Goal: Communication & Community: Ask a question

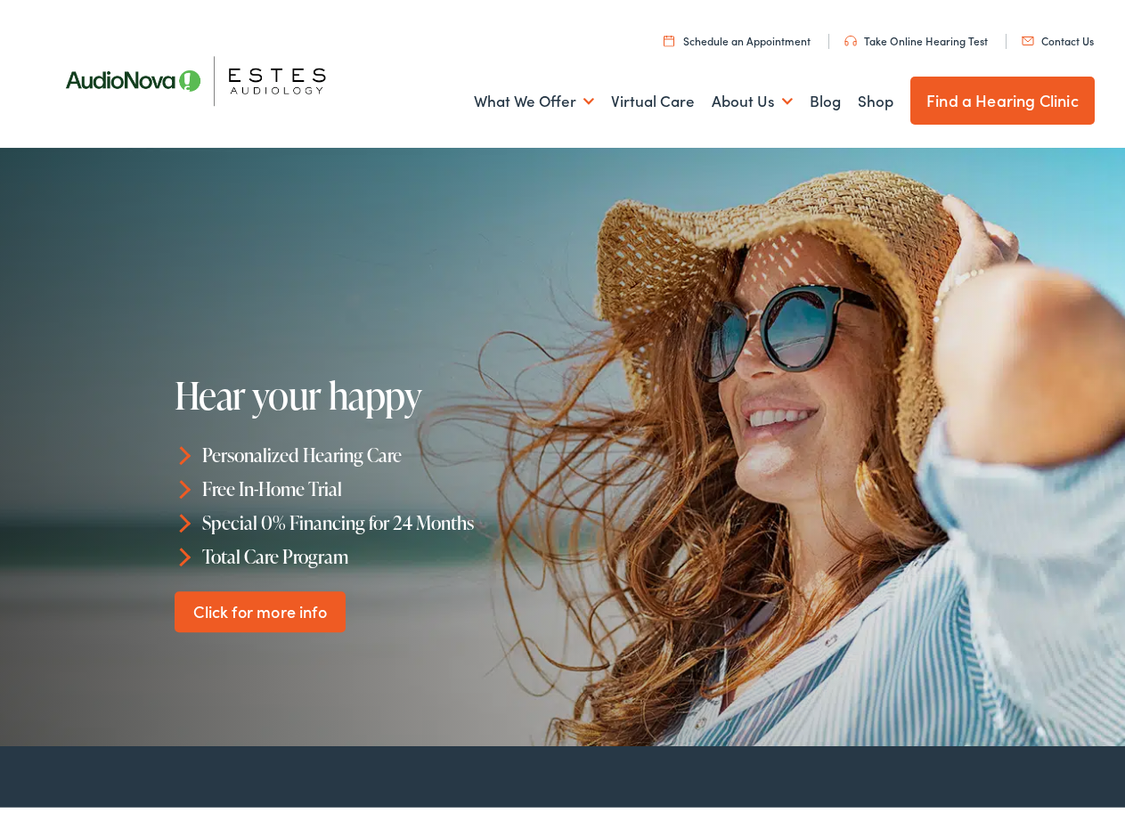
drag, startPoint x: 1061, startPoint y: 26, endPoint x: 1049, endPoint y: 36, distance: 15.9
click at [1061, 25] on ul "Schedule an Appointment Take Online [MEDICAL_DATA] Contact Us Find a Hearing Cl…" at bounding box center [575, 33] width 1061 height 24
click at [1042, 39] on link "Contact Us" at bounding box center [1057, 35] width 72 height 15
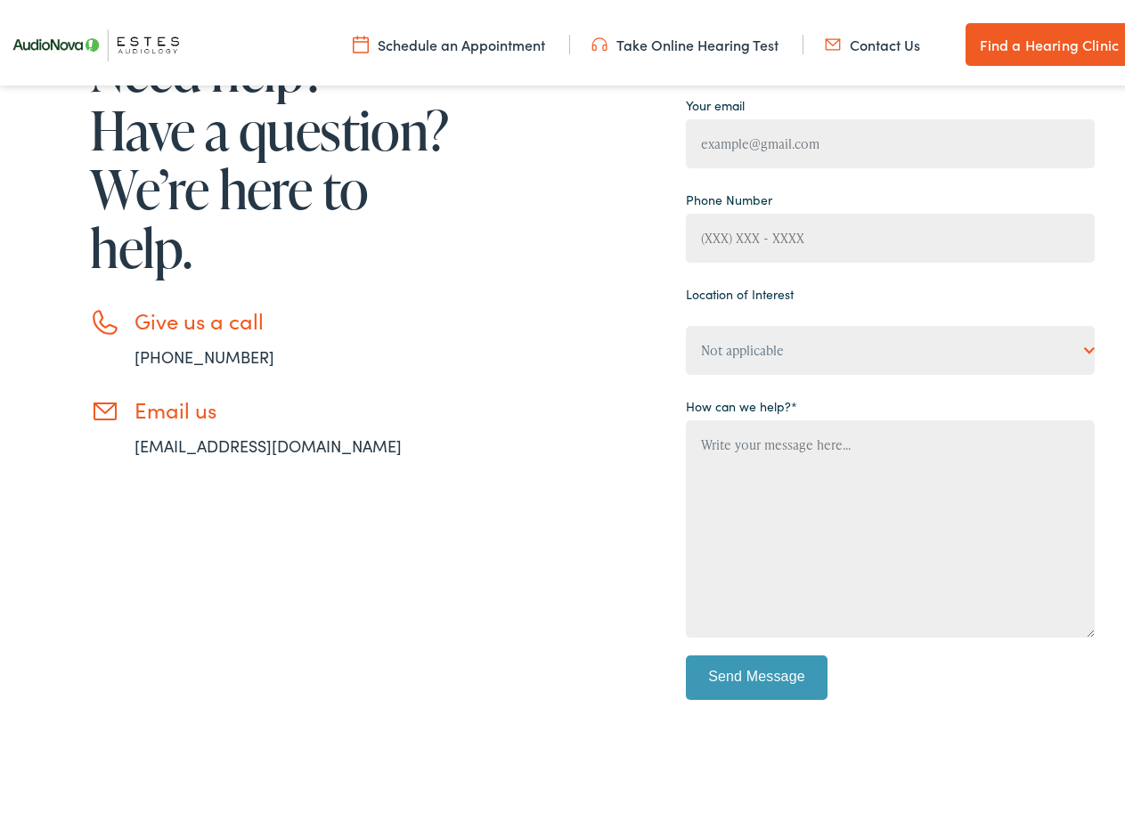
select select "[PERSON_NAME] [MEDICAL_DATA], Round Rock"
click at [686, 321] on select "Not applicable [PERSON_NAME] [MEDICAL_DATA], [PERSON_NAME] [MEDICAL_DATA], Bato…" at bounding box center [890, 345] width 409 height 49
drag, startPoint x: 706, startPoint y: 225, endPoint x: 715, endPoint y: 253, distance: 29.0
click at [706, 232] on input "Contact form" at bounding box center [890, 232] width 409 height 49
click at [716, 312] on div "Location of Interest Not applicable [PERSON_NAME] [MEDICAL_DATA], [PERSON_NAME]…" at bounding box center [890, 322] width 409 height 94
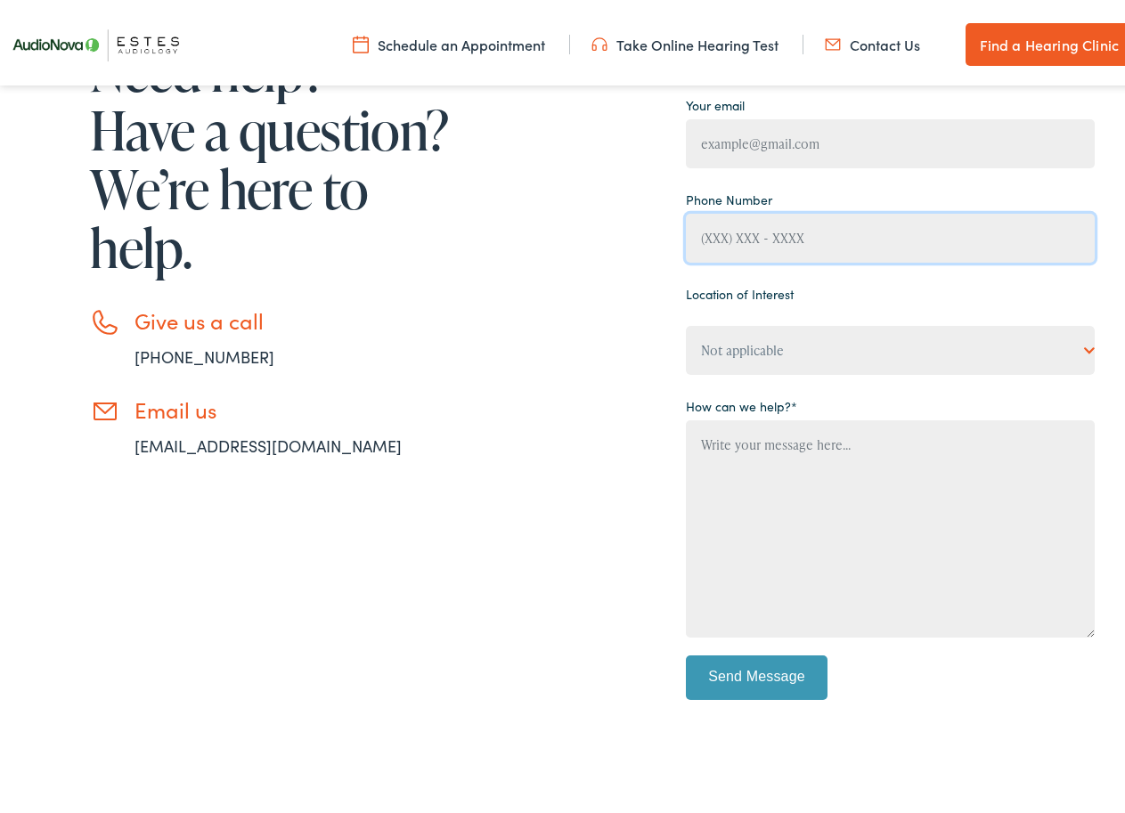
drag, startPoint x: 744, startPoint y: 238, endPoint x: 759, endPoint y: 242, distance: 14.9
click at [746, 239] on input "Contact form" at bounding box center [890, 232] width 409 height 49
type input "[PHONE_NUMBER]"
type input "[PERSON_NAME]"
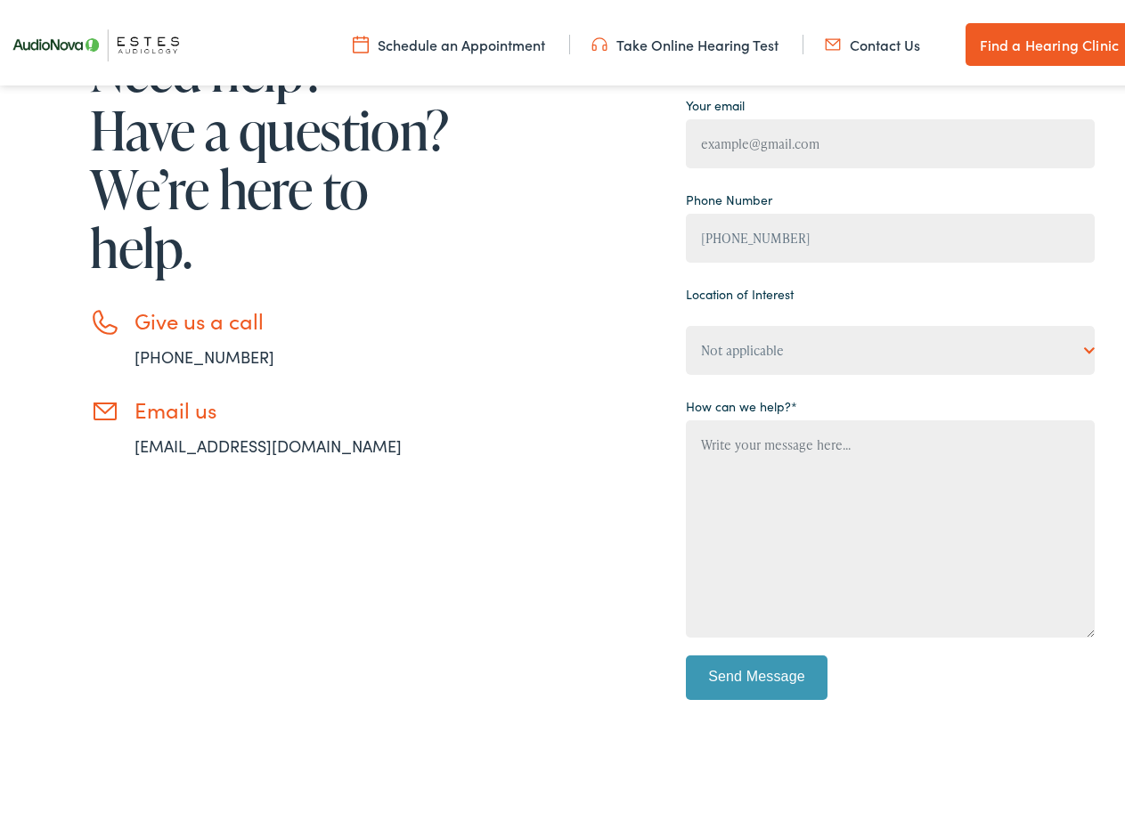
type input "[PERSON_NAME][EMAIL_ADDRESS][DOMAIN_NAME]"
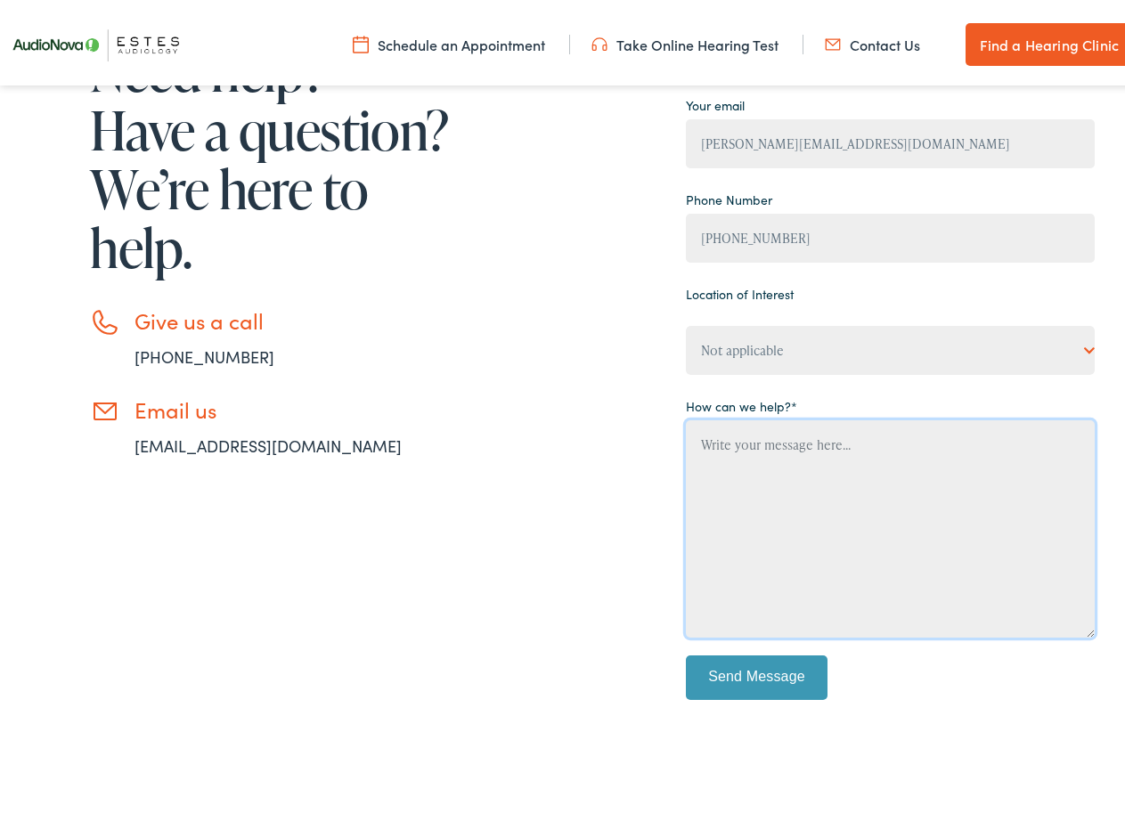
click at [760, 532] on textarea "Contact form" at bounding box center [890, 523] width 409 height 217
paste textarea "Hello there, I'm [PERSON_NAME] from Business Coach VAs , where we offer top-not…"
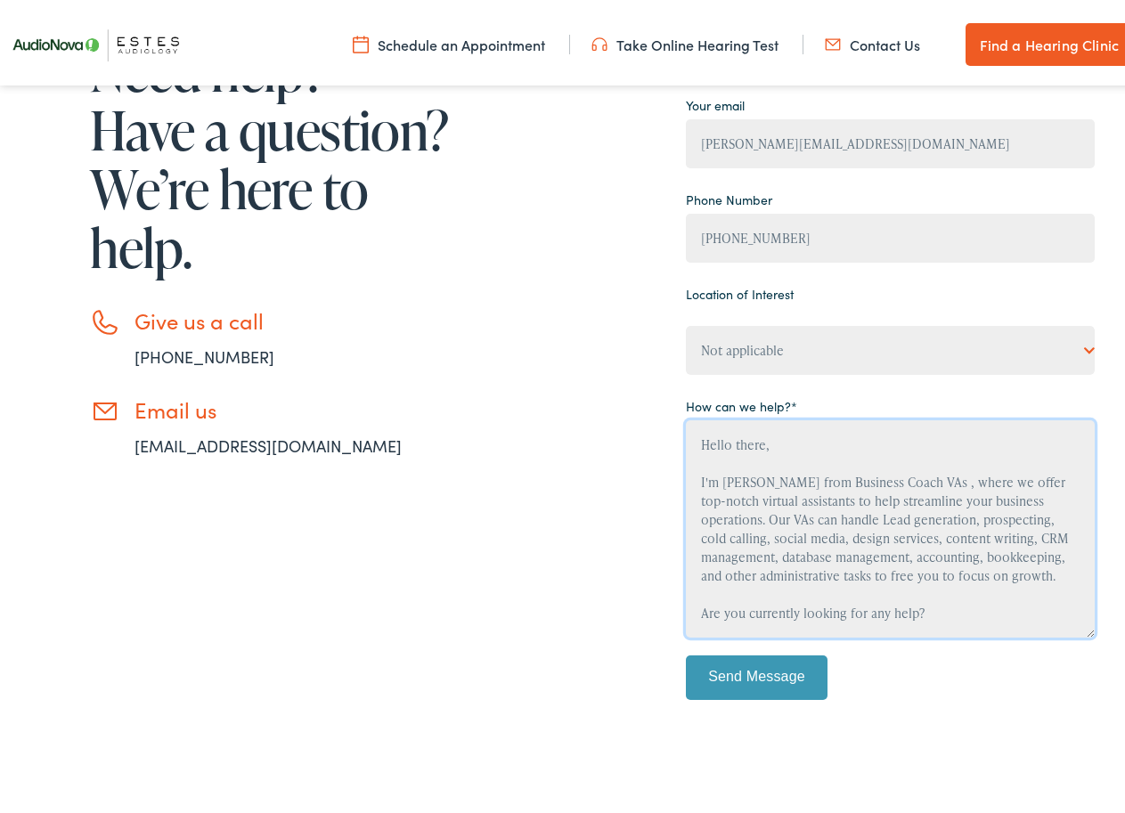
type textarea "Hello there, I'm [PERSON_NAME] from Business Coach VAs , where we offer top-not…"
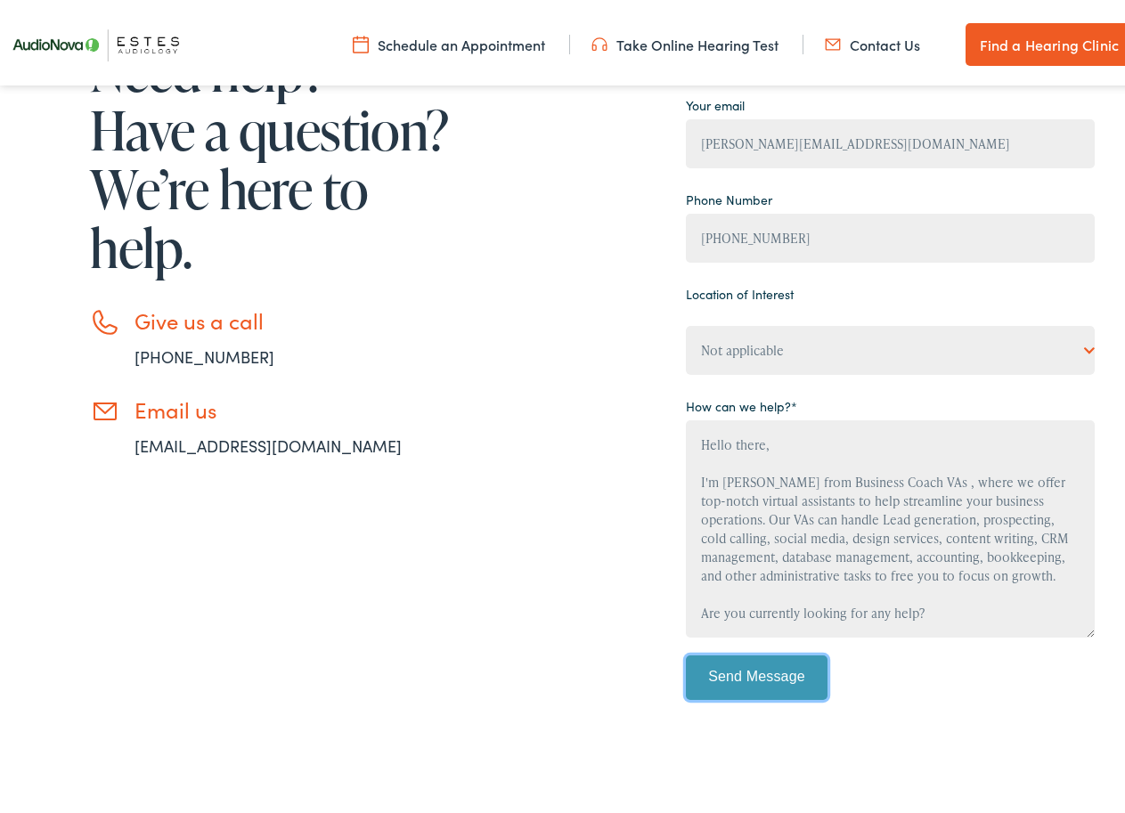
drag, startPoint x: 751, startPoint y: 662, endPoint x: 105, endPoint y: 629, distance: 647.3
click at [749, 664] on input "Send Message" at bounding box center [757, 672] width 142 height 45
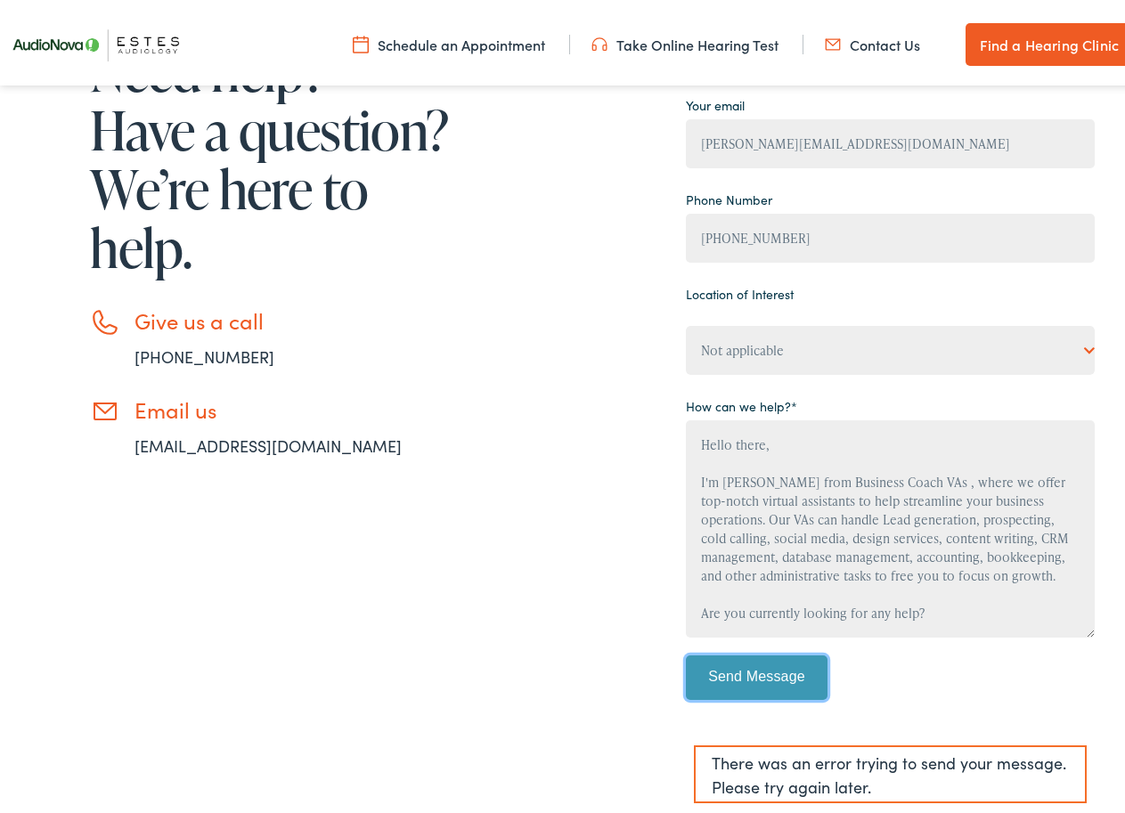
scroll to position [445, 0]
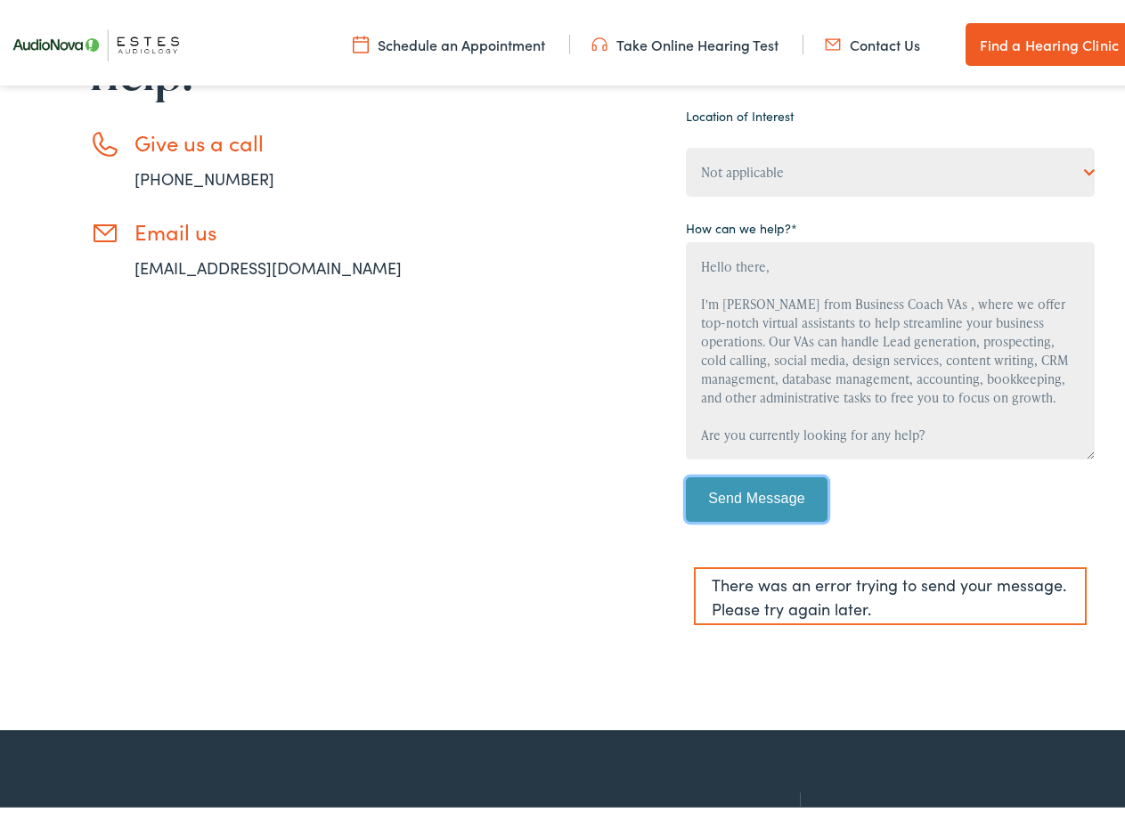
click at [716, 510] on input "Send Message" at bounding box center [757, 494] width 142 height 45
click at [762, 503] on input "Send Message" at bounding box center [757, 494] width 142 height 45
